Goal: Information Seeking & Learning: Learn about a topic

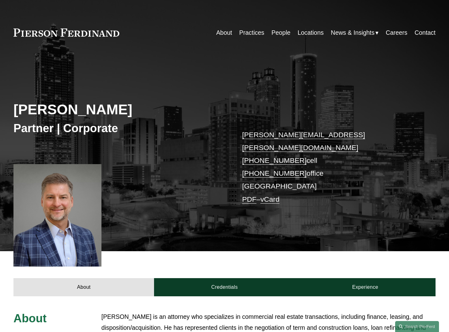
scroll to position [69, 0]
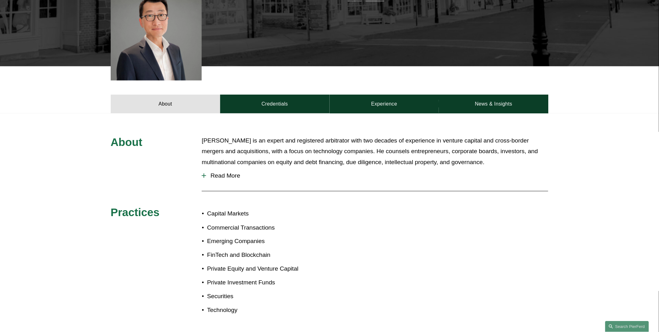
scroll to position [150, 0]
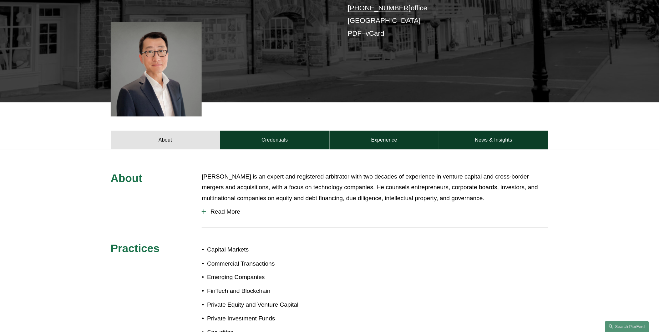
click at [221, 210] on span "Read More" at bounding box center [377, 211] width 342 height 7
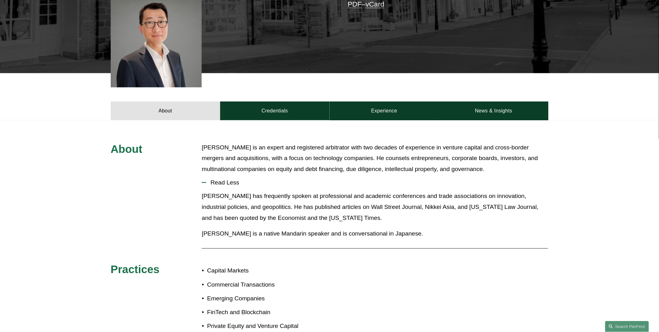
scroll to position [185, 0]
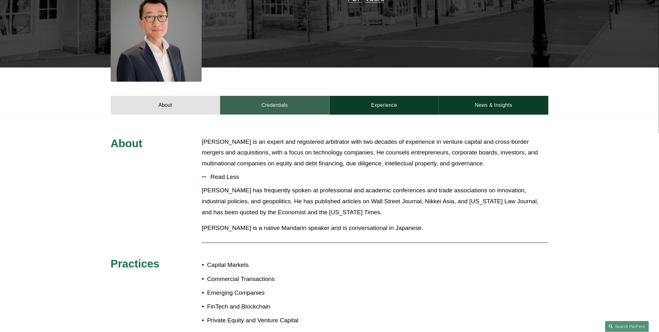
click at [269, 106] on link "Credentials" at bounding box center [274, 105] width 109 height 19
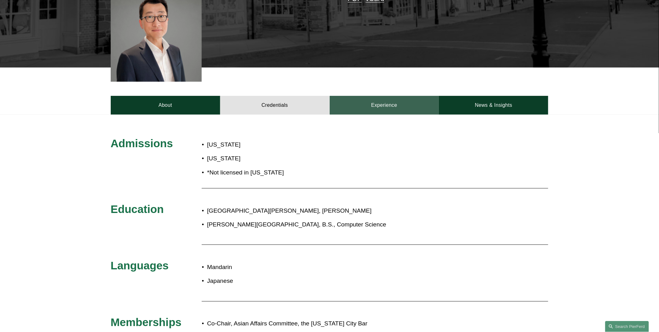
click at [369, 102] on link "Experience" at bounding box center [384, 105] width 109 height 19
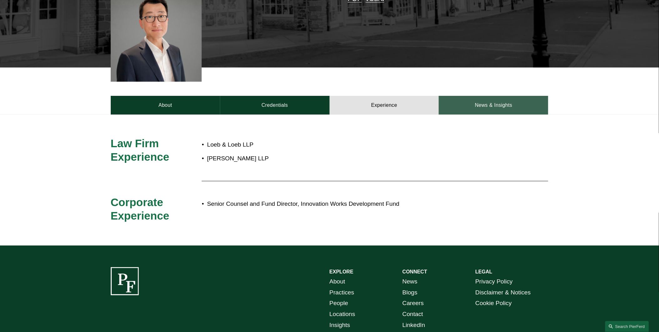
click at [448, 102] on link "News & Insights" at bounding box center [493, 105] width 109 height 19
